Goal: Task Accomplishment & Management: Use online tool/utility

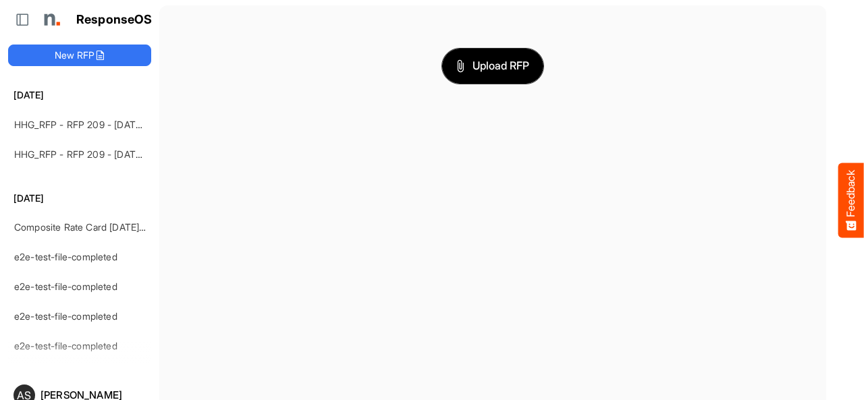
click at [482, 72] on span "Upload RFP" at bounding box center [492, 66] width 73 height 18
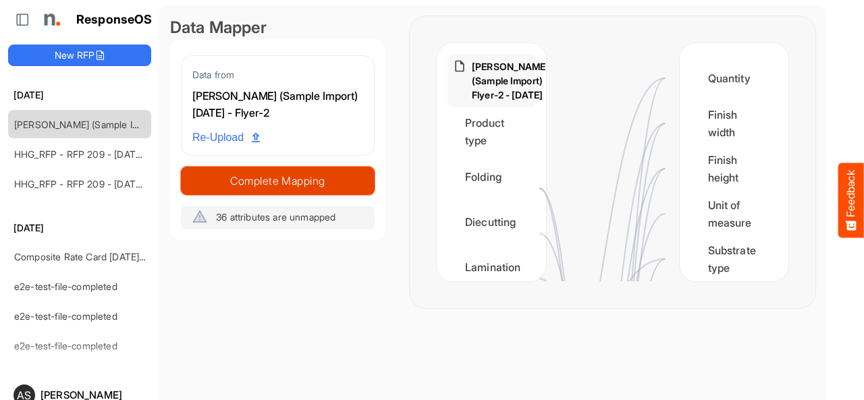
click at [244, 182] on span "Complete Mapping" at bounding box center [278, 180] width 192 height 19
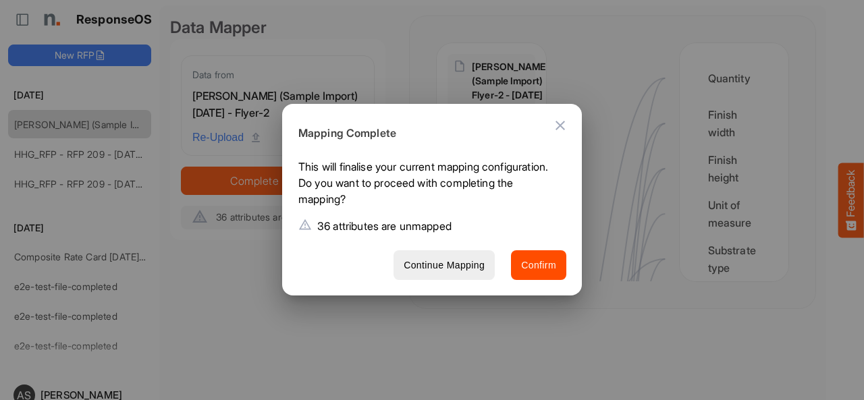
click at [558, 124] on icon "Close dialog" at bounding box center [559, 125] width 9 height 9
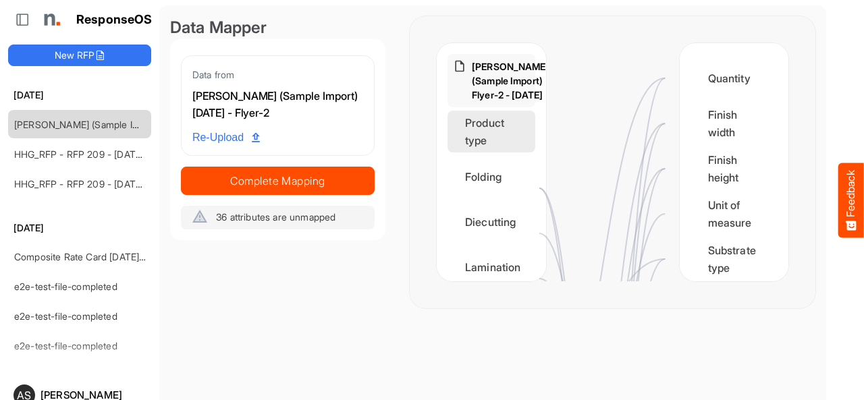
click at [483, 153] on div "Product type" at bounding box center [491, 132] width 88 height 42
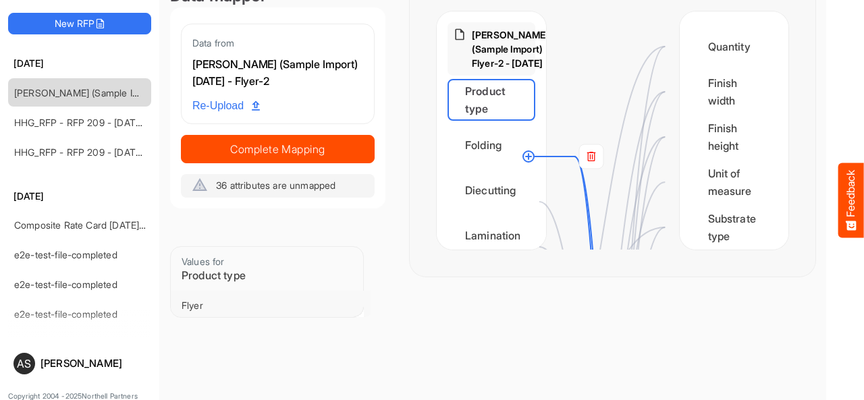
scroll to position [37, 0]
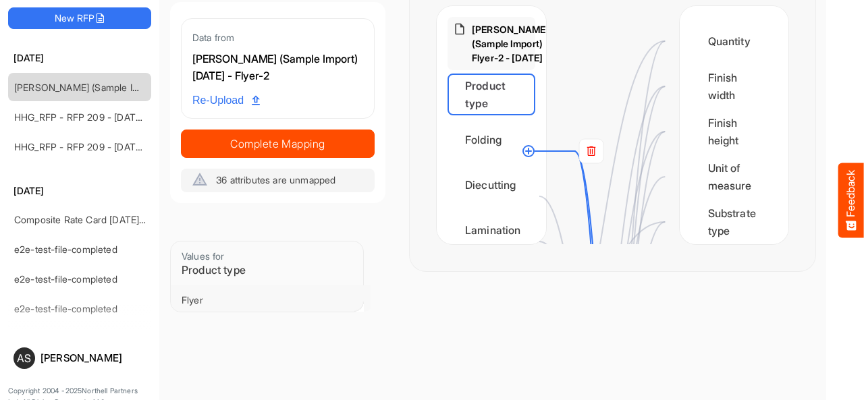
click at [295, 285] on div "Flyer" at bounding box center [271, 300] width 200 height 30
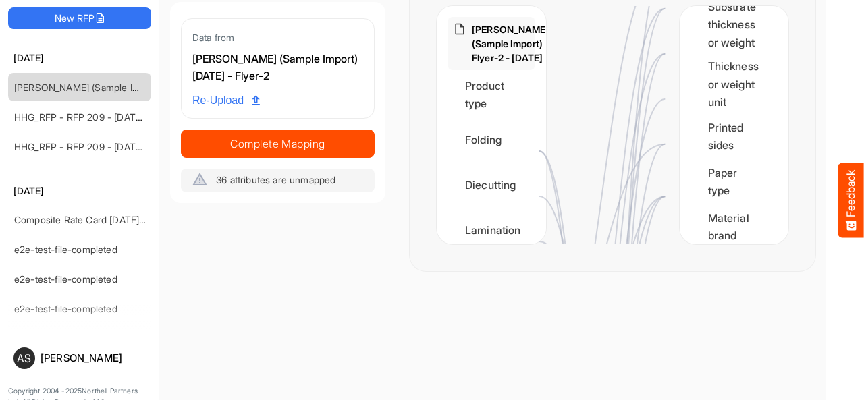
scroll to position [0, 0]
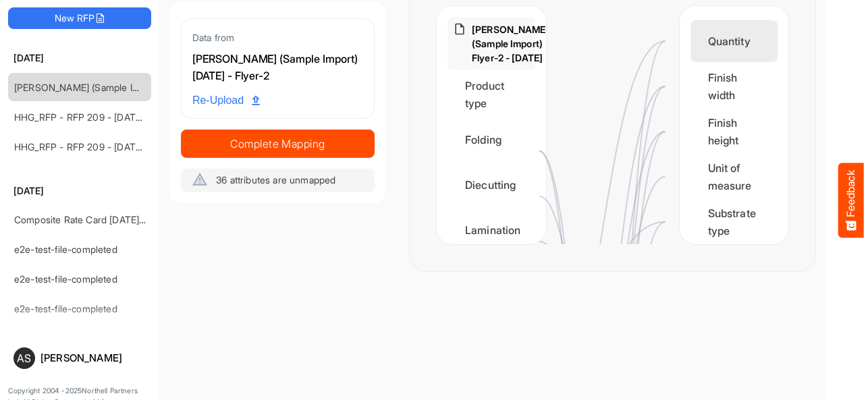
click at [699, 38] on div "Quantity" at bounding box center [734, 41] width 88 height 42
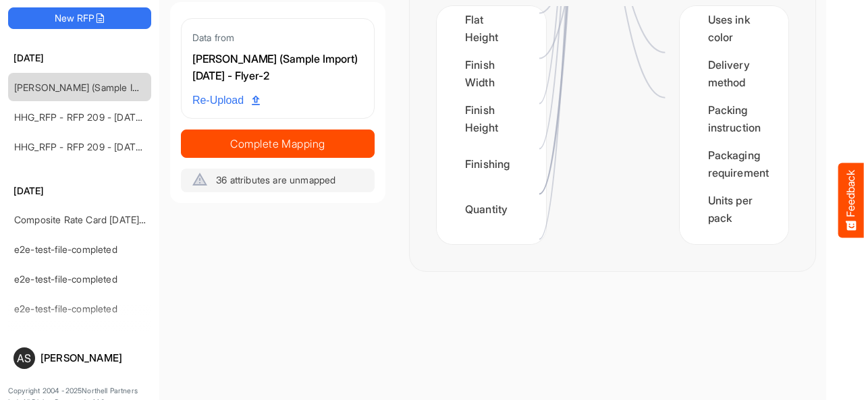
scroll to position [1521, 0]
click at [482, 219] on div "Quantity" at bounding box center [491, 209] width 88 height 42
click at [495, 204] on div "Quantity" at bounding box center [491, 209] width 88 height 42
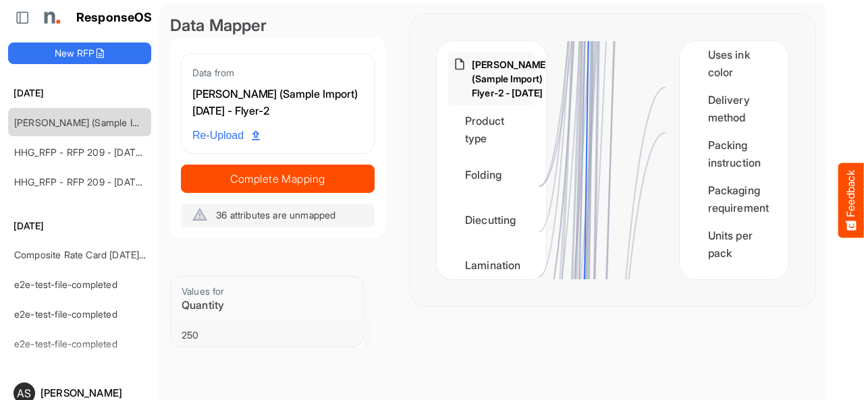
scroll to position [0, 0]
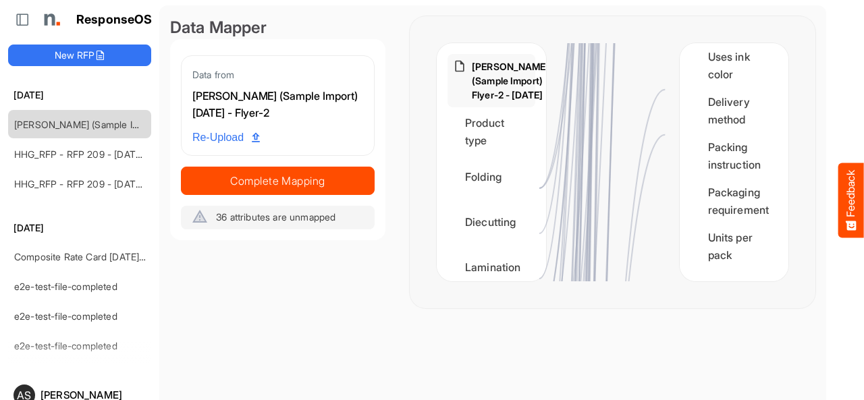
drag, startPoint x: 766, startPoint y: 225, endPoint x: 779, endPoint y: 231, distance: 14.2
drag, startPoint x: 779, startPoint y: 231, endPoint x: 761, endPoint y: 245, distance: 22.7
click at [761, 245] on div "Quantity Finish width Finish height Unit of measure Substrate type Substrate th…" at bounding box center [734, 162] width 109 height 238
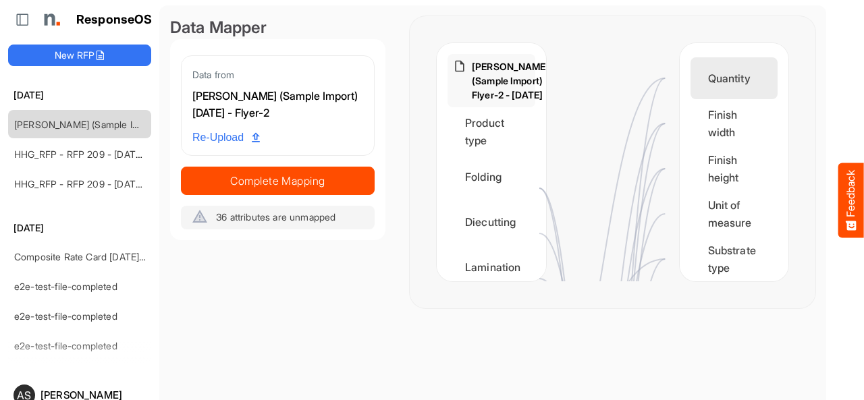
click at [702, 82] on div "Quantity" at bounding box center [734, 78] width 88 height 42
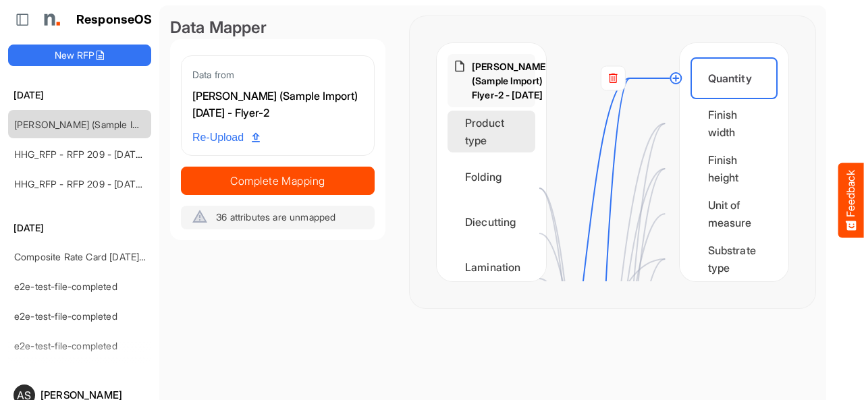
click at [482, 153] on div "Product type" at bounding box center [491, 132] width 88 height 42
